Goal: Navigation & Orientation: Go to known website

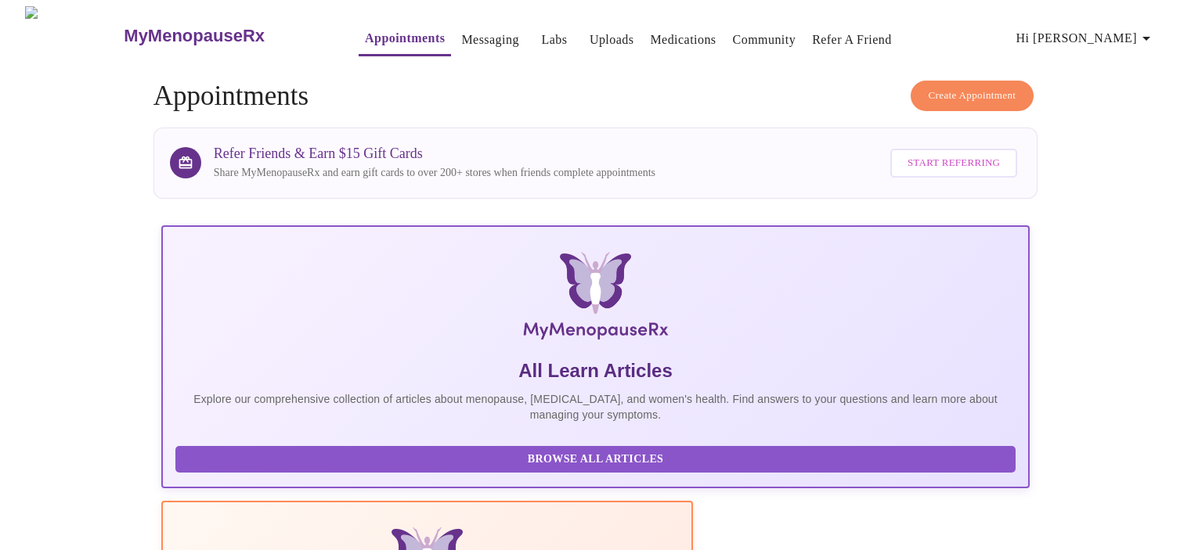
scroll to position [391, 0]
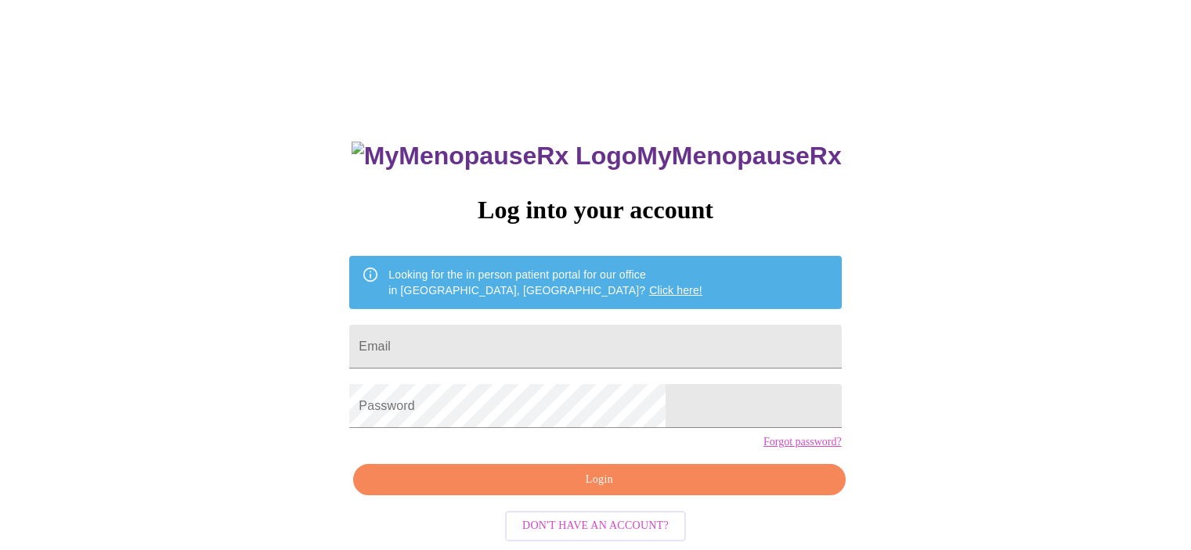
scroll to position [25, 0]
